Goal: Find specific page/section: Find specific page/section

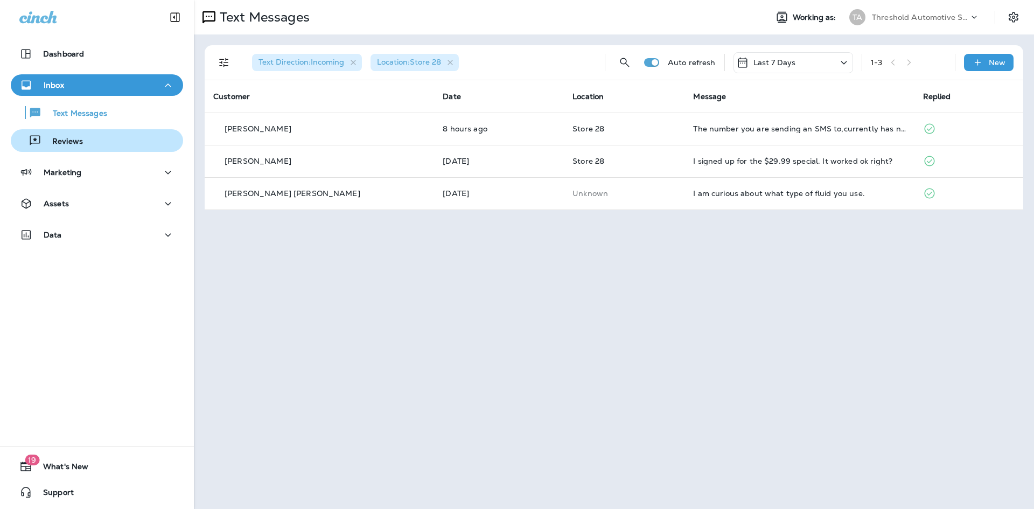
click at [91, 144] on div "Reviews" at bounding box center [97, 140] width 164 height 16
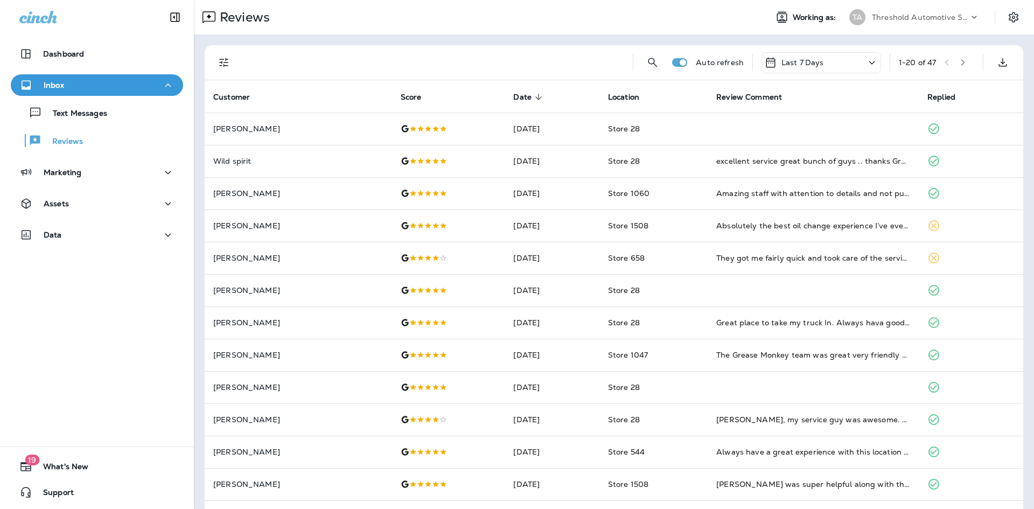
click at [225, 62] on icon "Filters" at bounding box center [224, 62] width 13 height 13
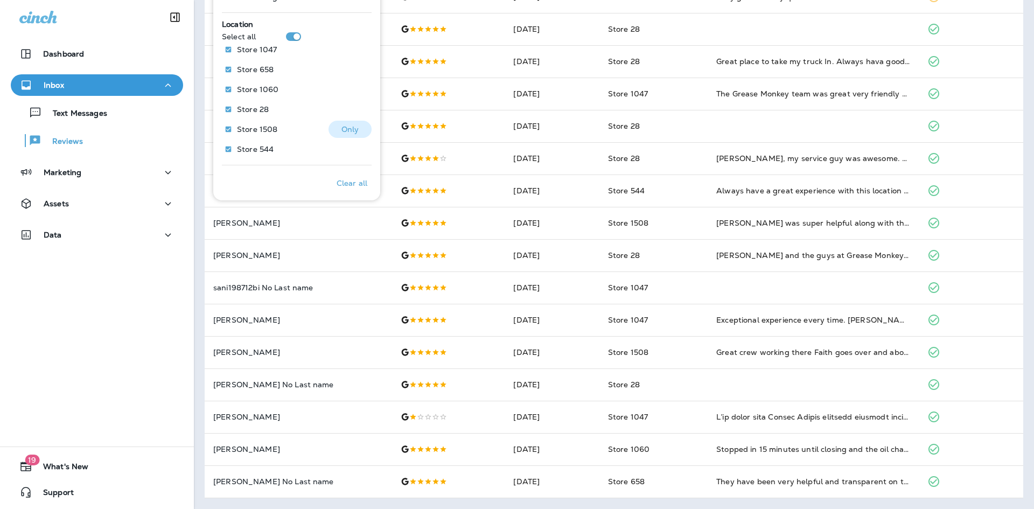
scroll to position [296, 0]
click at [347, 101] on p "Only" at bounding box center [350, 104] width 18 height 9
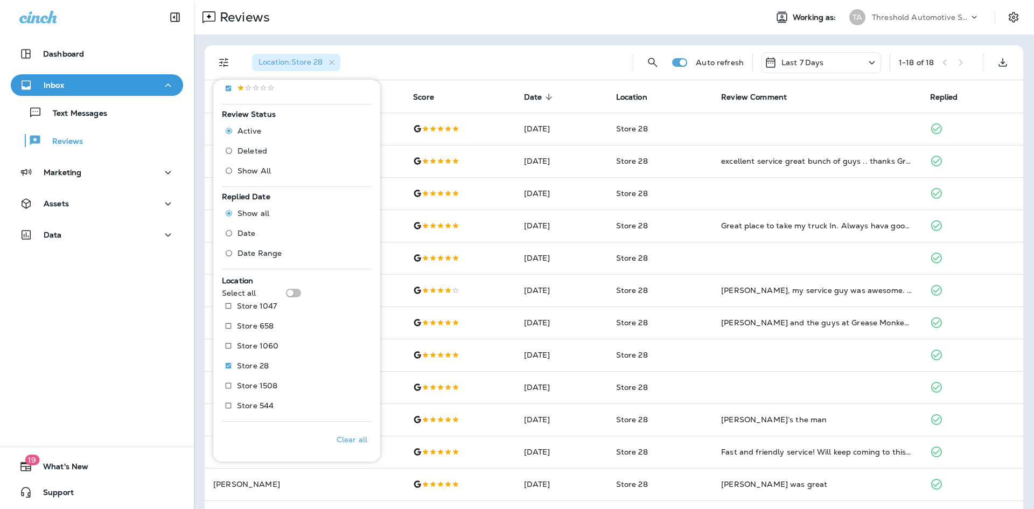
click at [545, 55] on div "Location : Store 28" at bounding box center [433, 62] width 381 height 34
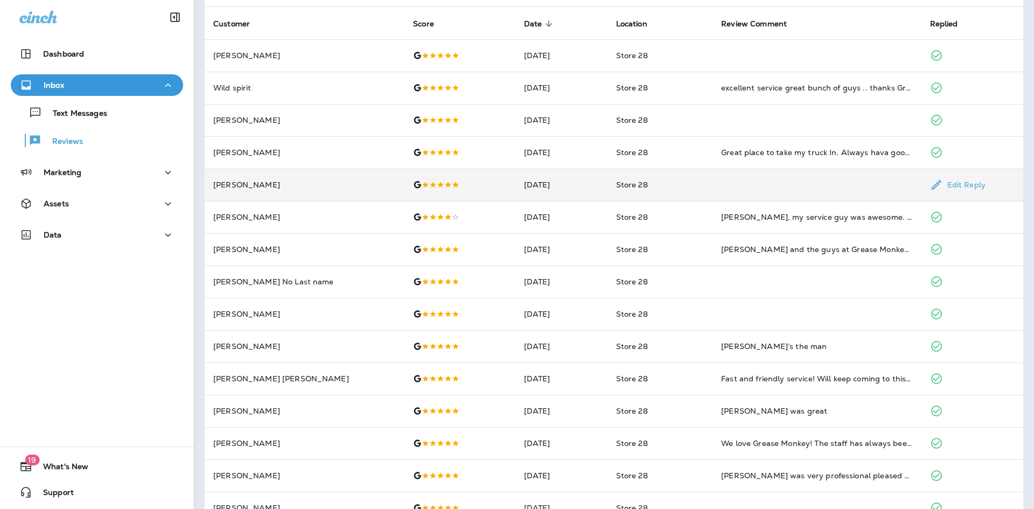
scroll to position [35, 0]
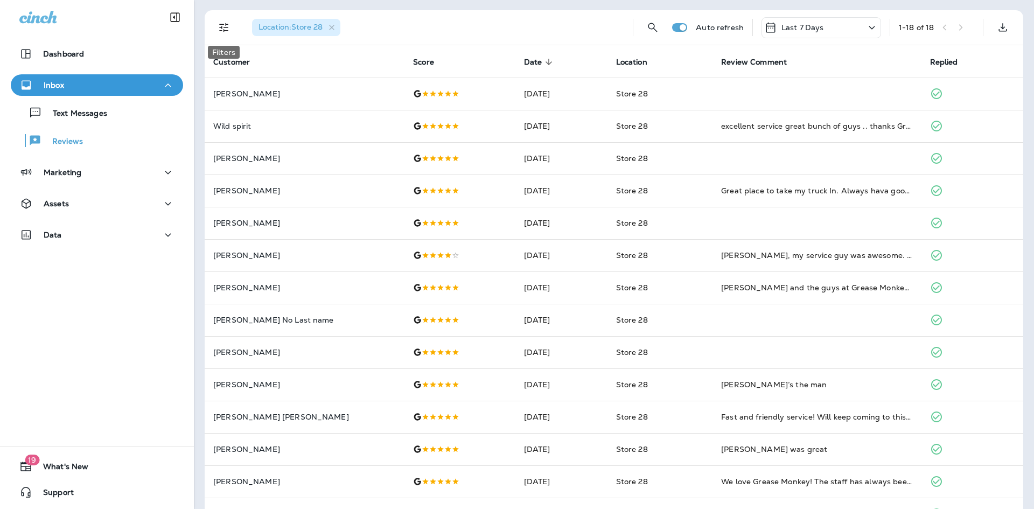
click at [223, 26] on icon "Filters" at bounding box center [224, 27] width 13 height 13
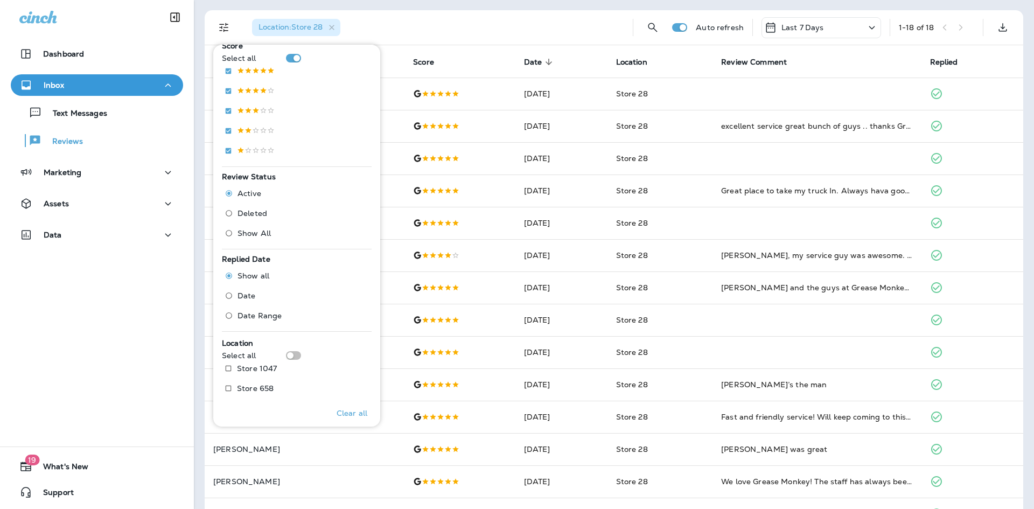
scroll to position [215, 0]
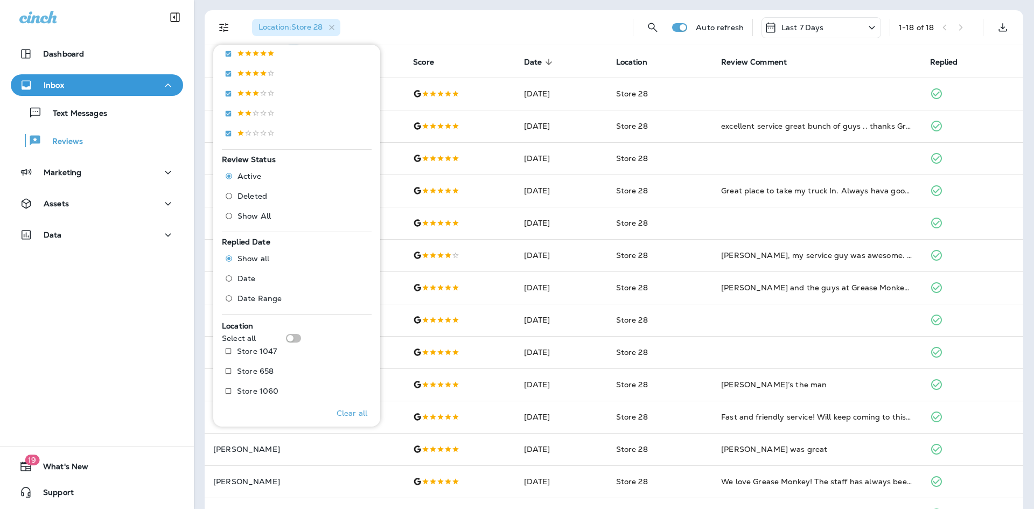
click at [653, 57] on th "Location" at bounding box center [660, 61] width 106 height 32
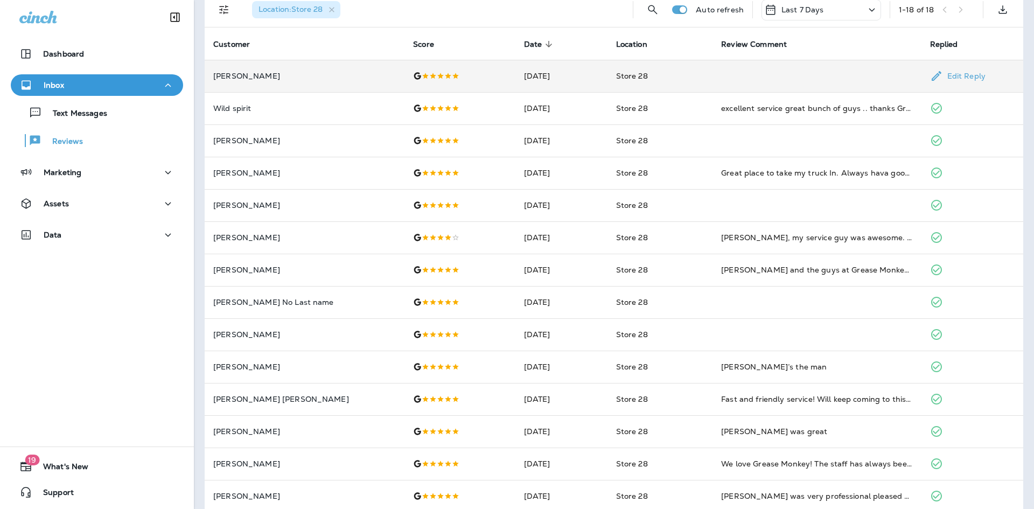
scroll to position [35, 0]
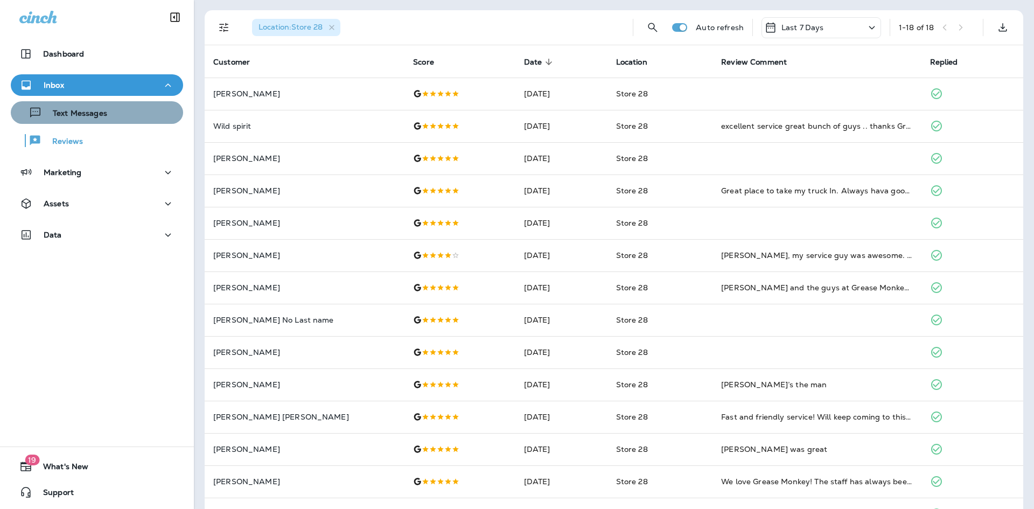
click at [102, 103] on button "Text Messages" at bounding box center [97, 112] width 172 height 23
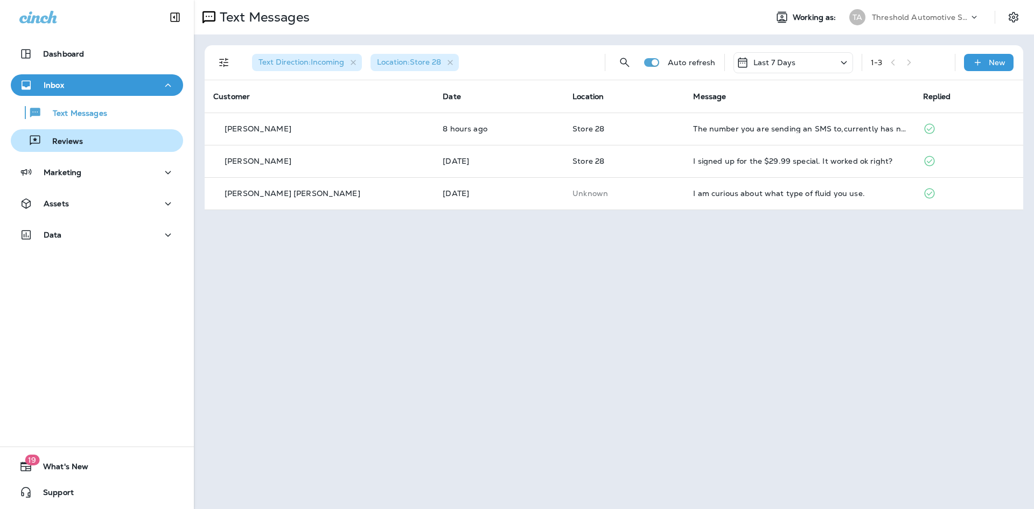
click at [85, 131] on button "Reviews" at bounding box center [97, 140] width 172 height 23
